Goal: Task Accomplishment & Management: Manage account settings

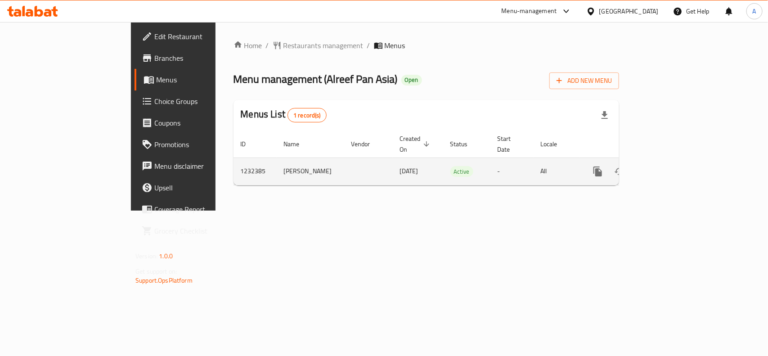
click at [667, 167] on icon "enhanced table" at bounding box center [663, 171] width 8 height 8
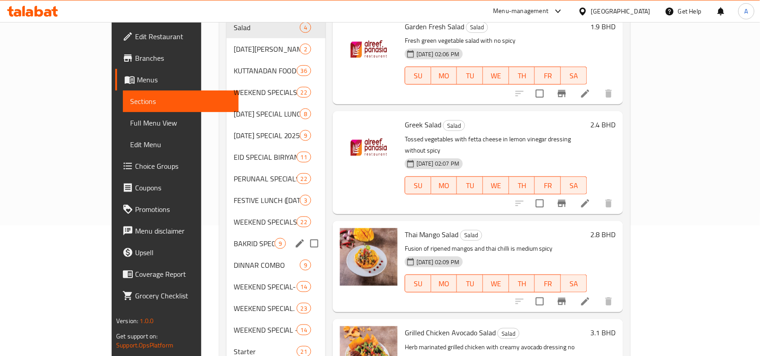
scroll to position [169, 0]
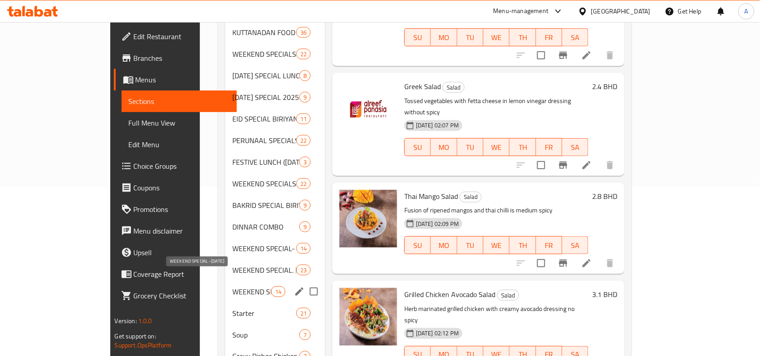
click at [232, 286] on span "WEEKEND SPECIAL -[DATE]" at bounding box center [251, 291] width 38 height 11
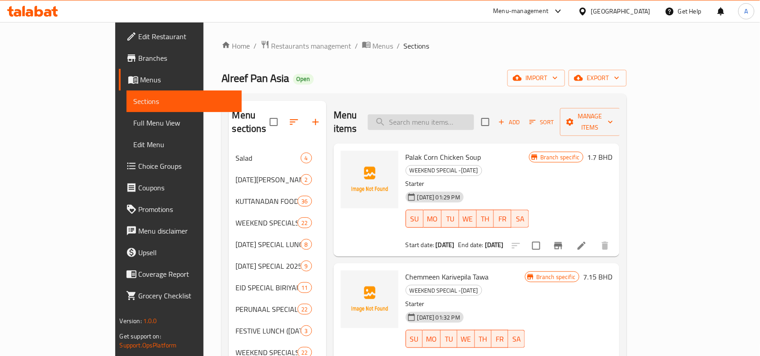
click at [465, 114] on input "search" at bounding box center [421, 122] width 106 height 16
paste input "Chicken Kuruma"
type input "Chicken Kuruma"
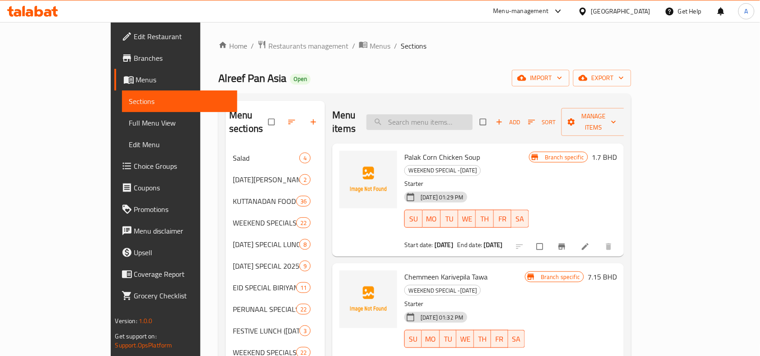
click at [455, 114] on input "search" at bounding box center [419, 122] width 106 height 16
click at [472, 114] on input "search" at bounding box center [419, 122] width 106 height 16
paste input "k"
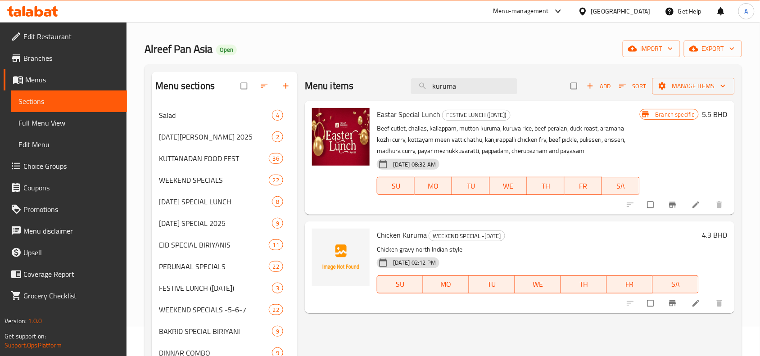
scroll to position [56, 0]
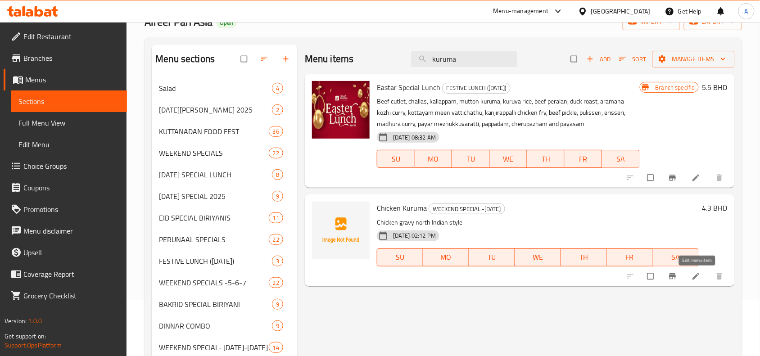
type input "kuruma"
click at [697, 278] on icon at bounding box center [695, 276] width 9 height 9
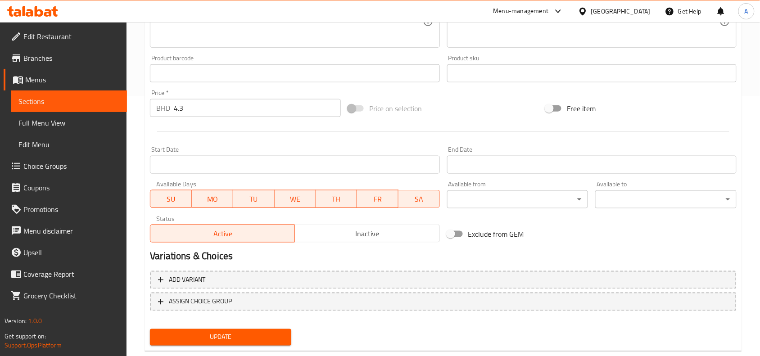
scroll to position [278, 0]
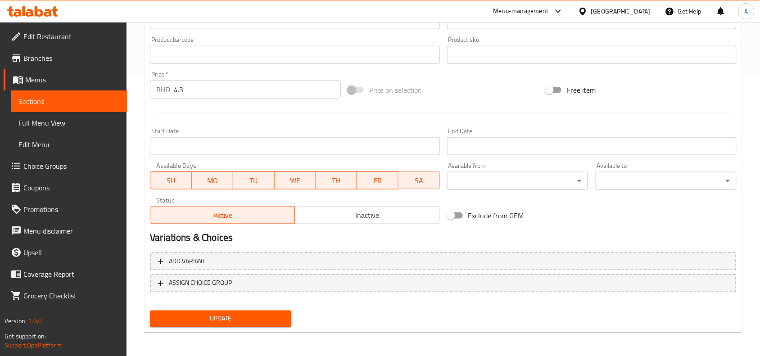
click at [347, 148] on input "Start Date" at bounding box center [294, 146] width 289 height 18
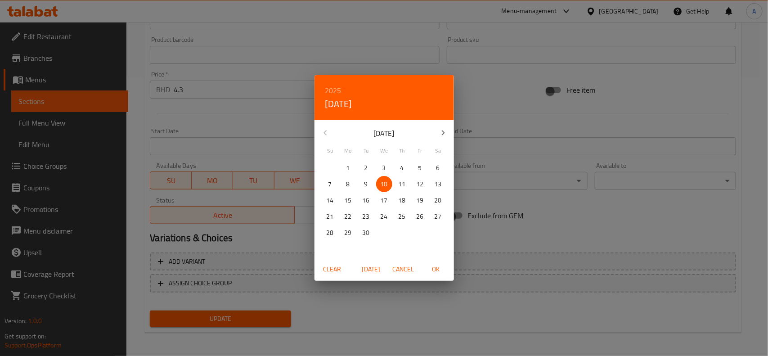
click at [400, 184] on p "11" at bounding box center [402, 184] width 7 height 11
click at [436, 269] on span "OK" at bounding box center [436, 269] width 22 height 11
type input "[DATE]"
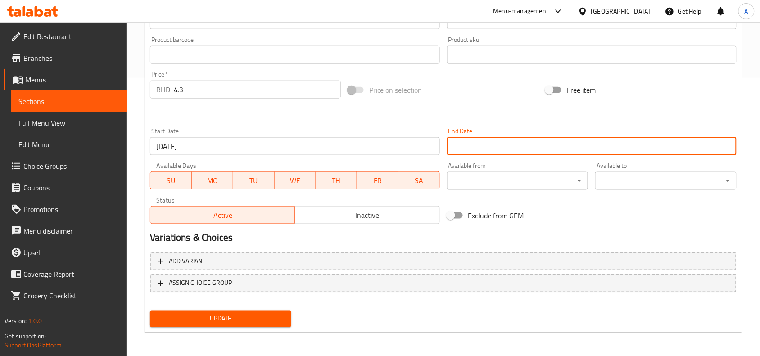
click at [493, 153] on input "Start Date" at bounding box center [591, 146] width 289 height 18
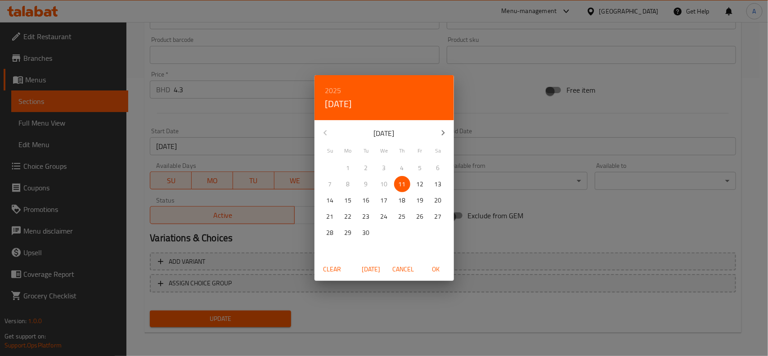
click at [419, 183] on p "12" at bounding box center [420, 184] width 7 height 11
click at [434, 270] on span "OK" at bounding box center [436, 269] width 22 height 11
type input "[DATE]"
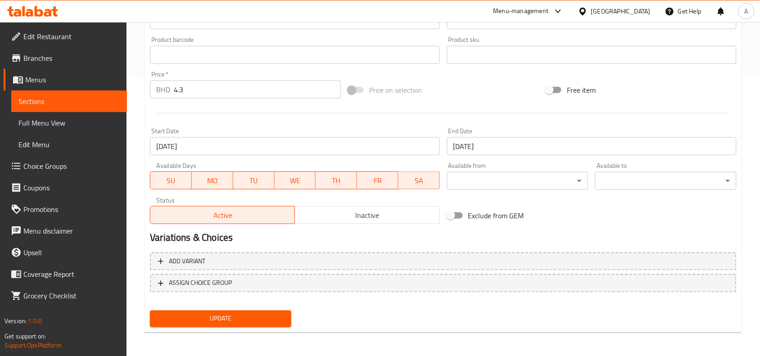
click at [589, 225] on div "Exclude from GEM" at bounding box center [542, 215] width 198 height 24
click at [262, 324] on button "Update" at bounding box center [220, 318] width 141 height 17
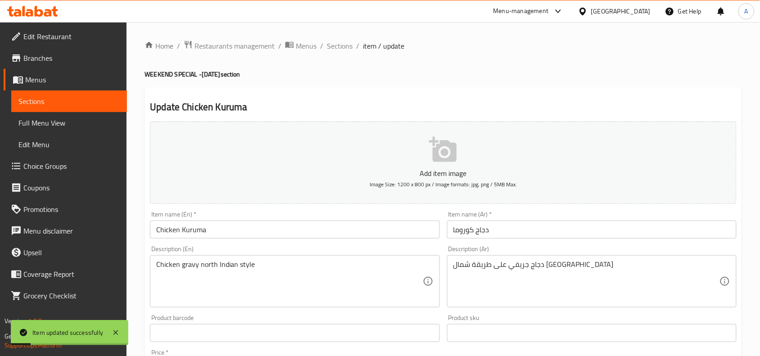
drag, startPoint x: 339, startPoint y: 46, endPoint x: 342, endPoint y: 56, distance: 10.4
click at [339, 46] on span "Sections" at bounding box center [340, 45] width 26 height 11
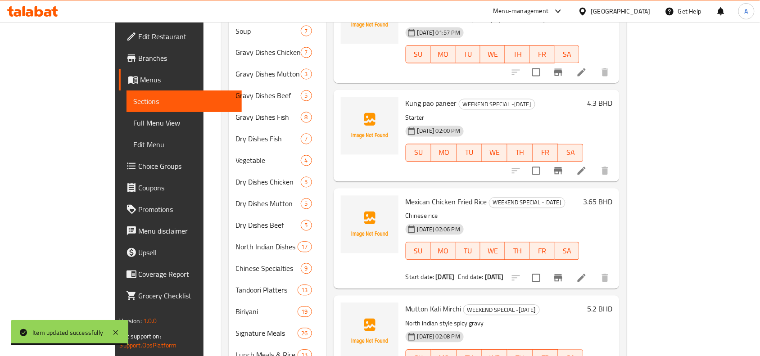
scroll to position [626, 0]
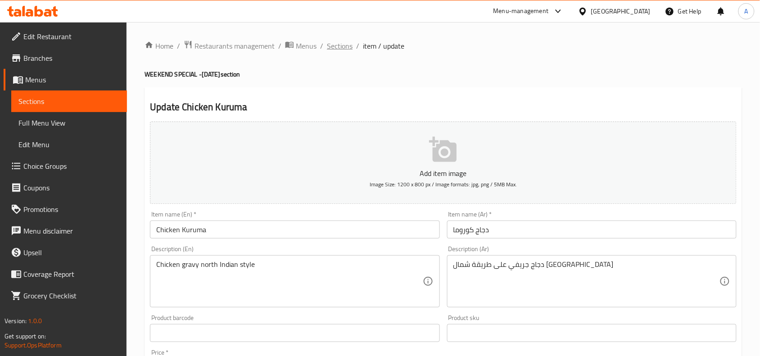
click at [346, 47] on span "Sections" at bounding box center [340, 45] width 26 height 11
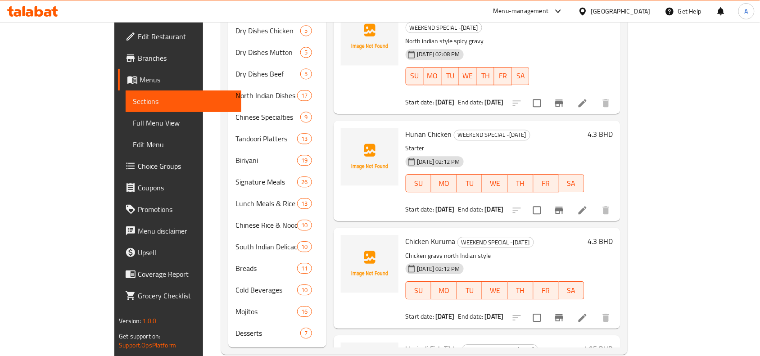
scroll to position [626, 0]
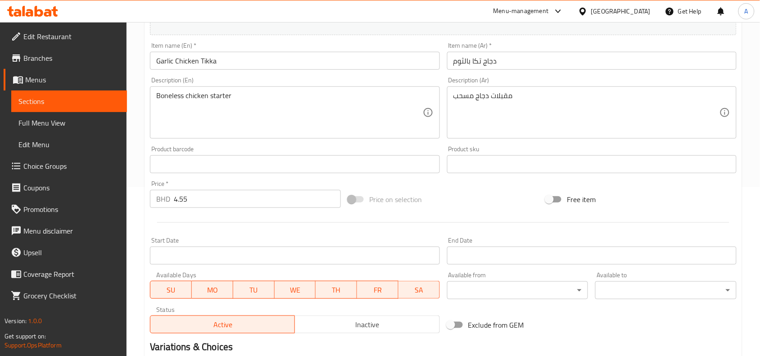
scroll to position [278, 0]
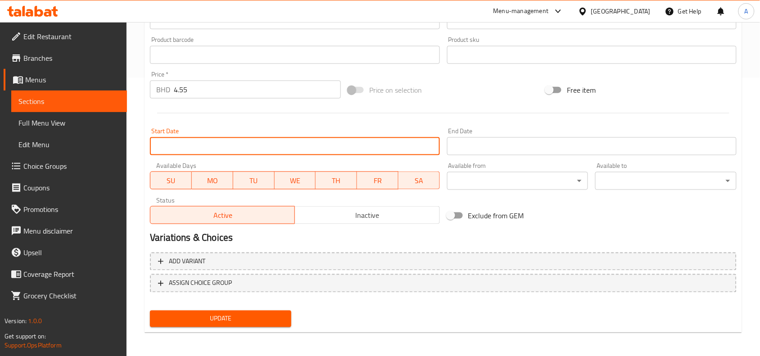
click at [359, 145] on input "Start Date" at bounding box center [294, 146] width 289 height 18
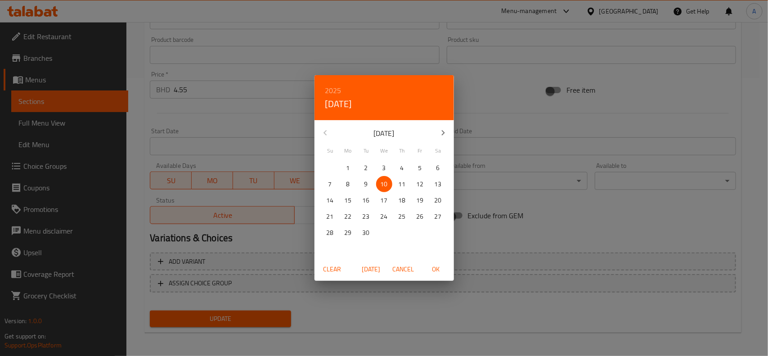
click at [403, 181] on p "11" at bounding box center [402, 184] width 7 height 11
click at [437, 264] on span "OK" at bounding box center [436, 269] width 22 height 11
type input "[DATE]"
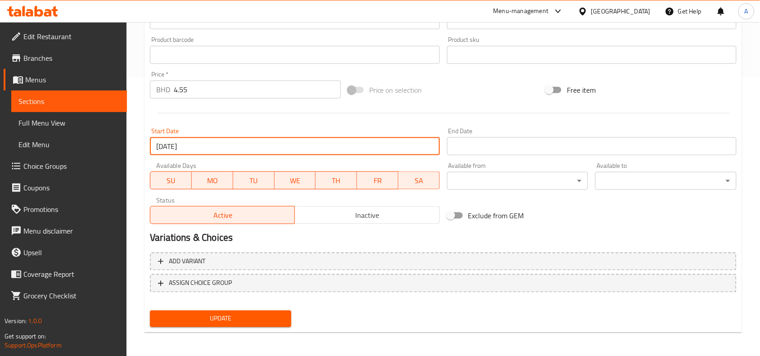
click at [496, 151] on input "Start Date" at bounding box center [591, 146] width 289 height 18
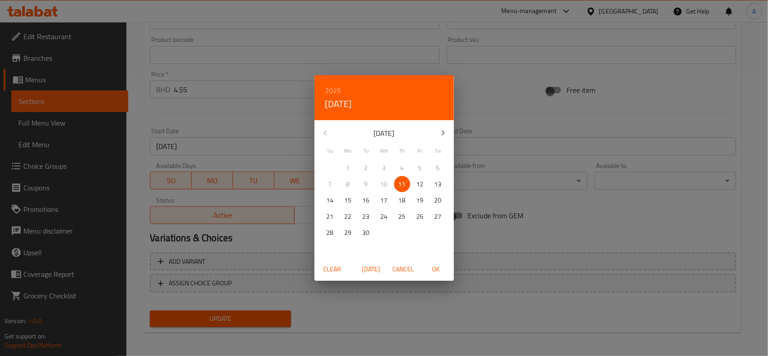
click at [419, 187] on p "12" at bounding box center [420, 184] width 7 height 11
click at [432, 271] on span "OK" at bounding box center [436, 269] width 22 height 11
type input "[DATE]"
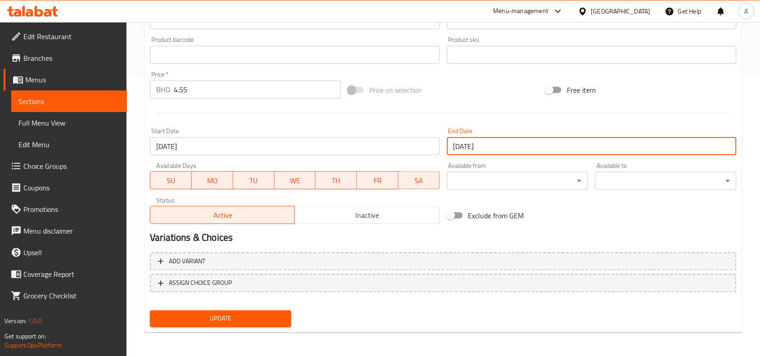
click at [200, 316] on span "Update" at bounding box center [220, 318] width 127 height 11
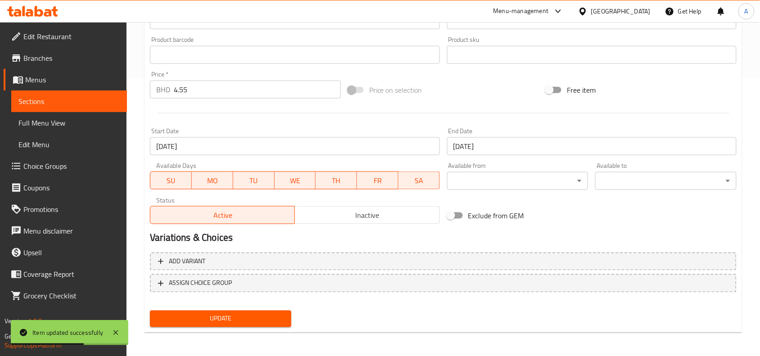
click at [441, 235] on h2 "Variations & Choices" at bounding box center [443, 237] width 586 height 13
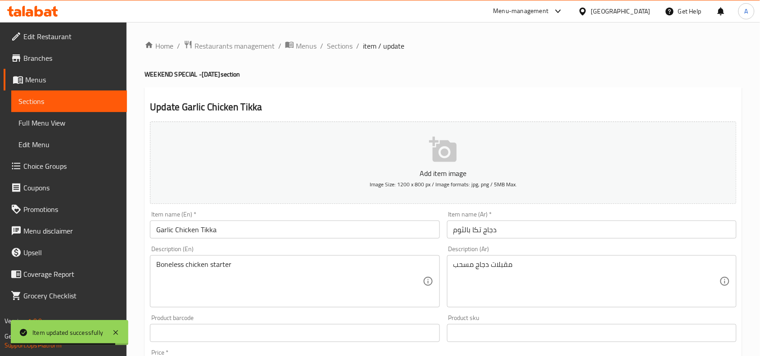
click at [441, 252] on div "Description (En) Boneless chicken starter Description (En)" at bounding box center [294, 276] width 297 height 69
click at [442, 249] on div "Description (En) Boneless chicken starter Description (En)" at bounding box center [294, 276] width 297 height 69
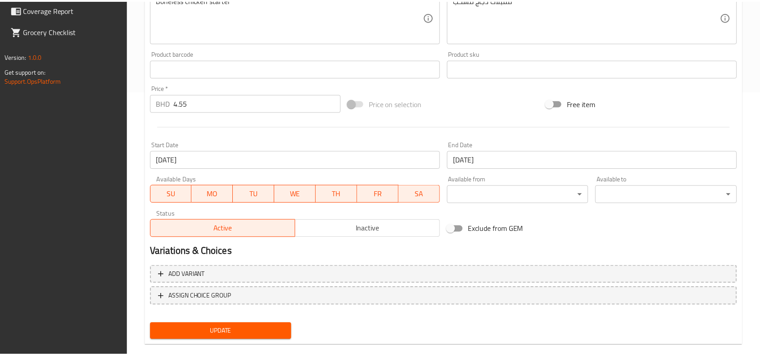
scroll to position [278, 0]
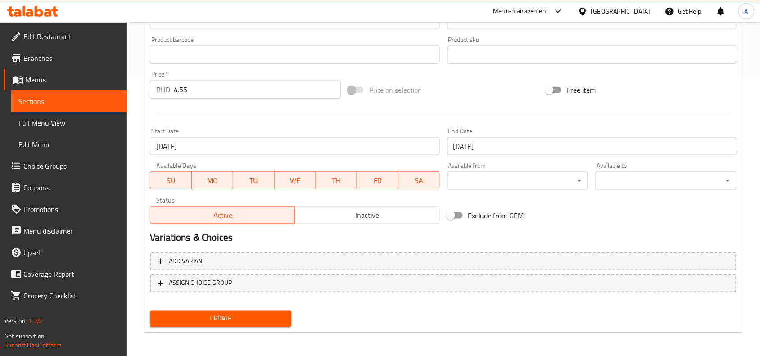
click at [441, 234] on h2 "Variations & Choices" at bounding box center [443, 237] width 586 height 13
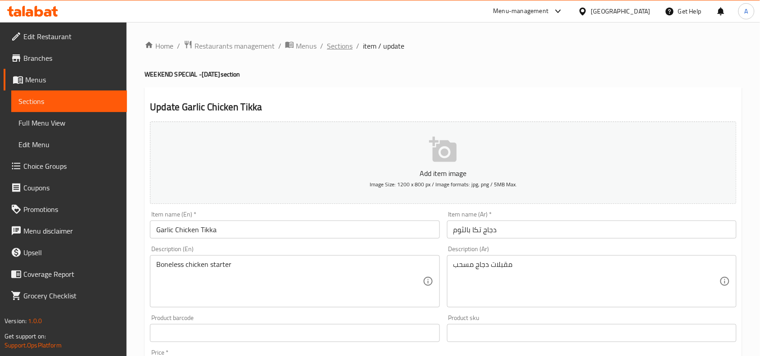
click at [329, 50] on span "Sections" at bounding box center [340, 45] width 26 height 11
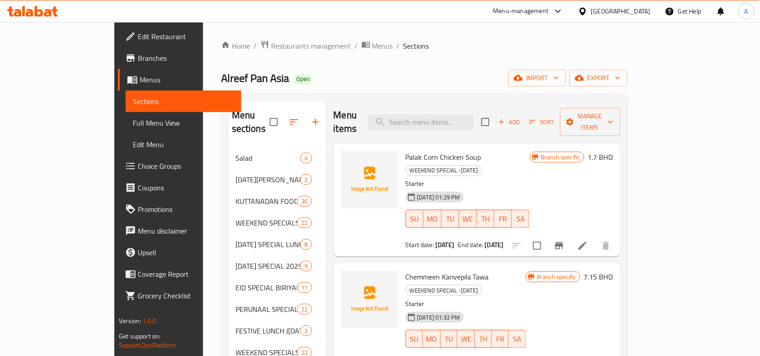
click at [370, 47] on ol "Home / Restaurants management / Menus / Sections" at bounding box center [424, 46] width 406 height 12
click at [406, 78] on div "Alreef Pan Asia Open import export" at bounding box center [424, 78] width 406 height 17
